Goal: Information Seeking & Learning: Learn about a topic

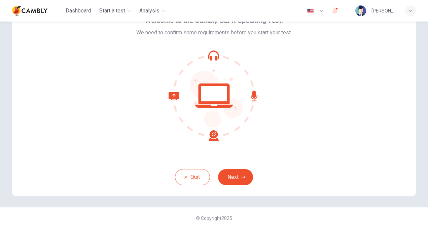
scroll to position [40, 0]
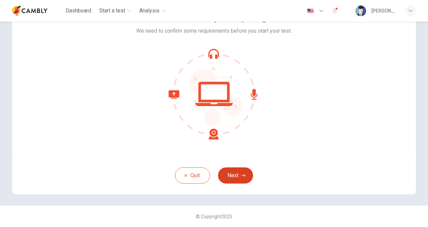
click at [243, 180] on button "Next" at bounding box center [235, 175] width 35 height 16
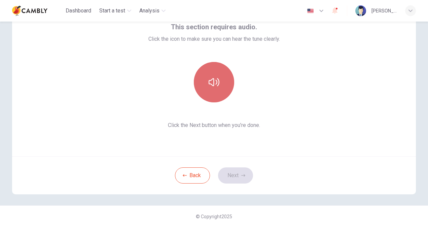
click at [210, 78] on icon "button" at bounding box center [213, 82] width 11 height 11
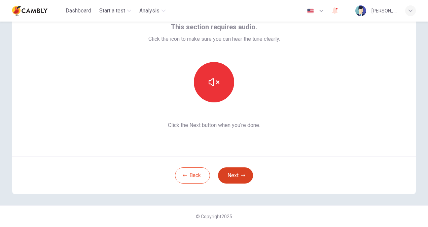
click at [236, 173] on button "Next" at bounding box center [235, 175] width 35 height 16
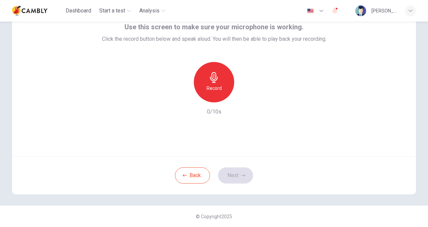
scroll to position [0, 0]
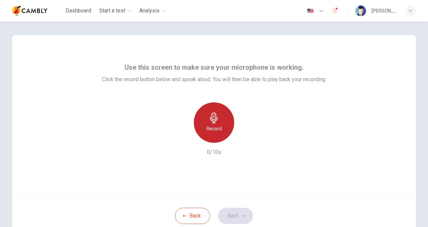
click at [217, 115] on icon "button" at bounding box center [213, 117] width 11 height 11
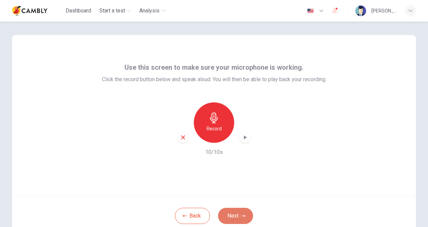
click at [241, 217] on icon "button" at bounding box center [243, 215] width 4 height 4
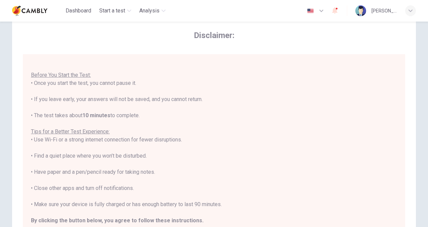
scroll to position [34, 0]
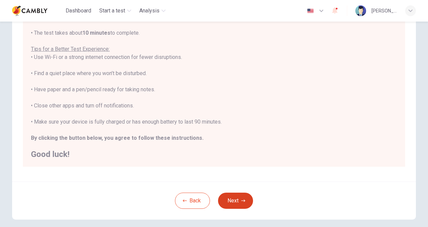
click at [231, 202] on button "Next" at bounding box center [235, 200] width 35 height 16
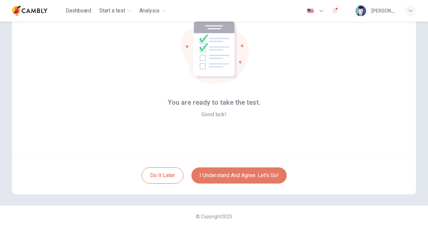
click at [237, 175] on button "I understand and agree. Let’s go!" at bounding box center [238, 175] width 95 height 16
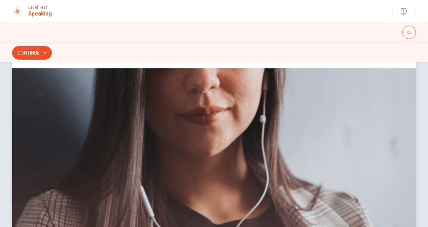
scroll to position [42, 0]
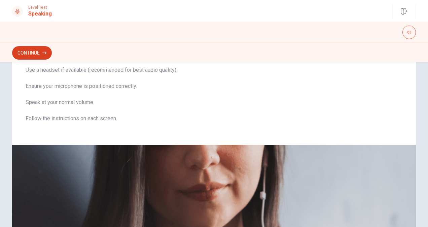
click at [36, 58] on button "Continue" at bounding box center [32, 52] width 40 height 13
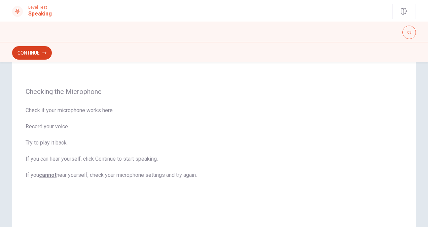
click at [36, 58] on button "Continue" at bounding box center [32, 52] width 40 height 13
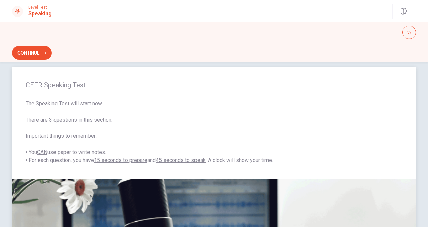
scroll to position [0, 0]
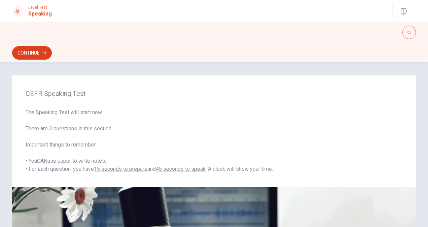
click at [41, 53] on button "Continue" at bounding box center [32, 52] width 40 height 13
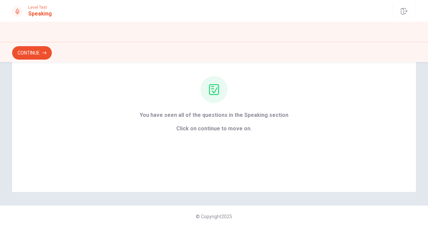
scroll to position [58, 0]
click at [36, 54] on button "Continue" at bounding box center [32, 52] width 40 height 13
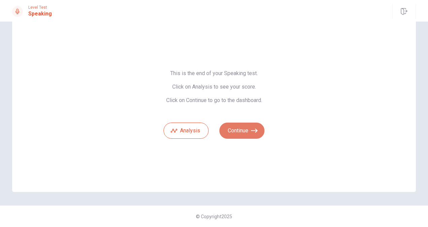
click at [238, 130] on button "Continue" at bounding box center [241, 130] width 45 height 16
